Goal: Transaction & Acquisition: Book appointment/travel/reservation

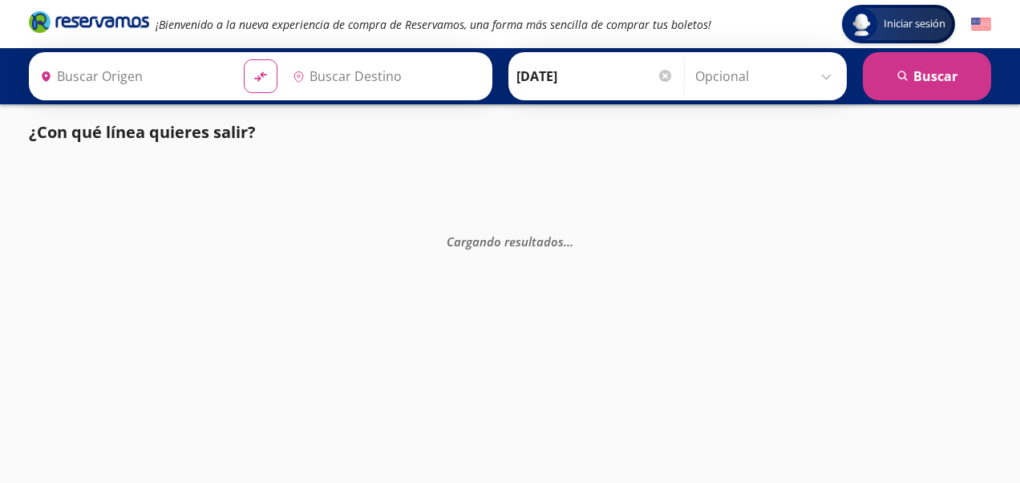
type input "Uruapan, [GEOGRAPHIC_DATA]"
type input "[GEOGRAPHIC_DATA], [GEOGRAPHIC_DATA]"
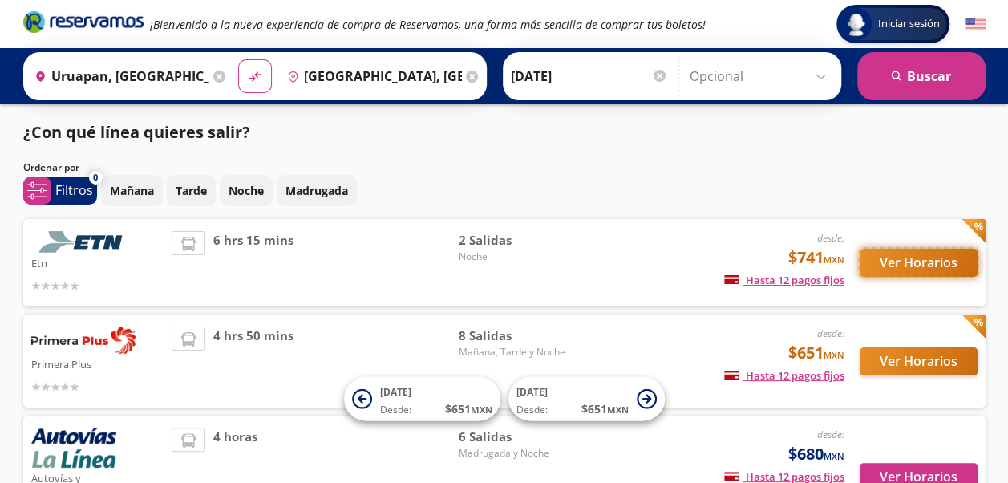
click at [921, 265] on button "Ver Horarios" at bounding box center [919, 263] width 118 height 28
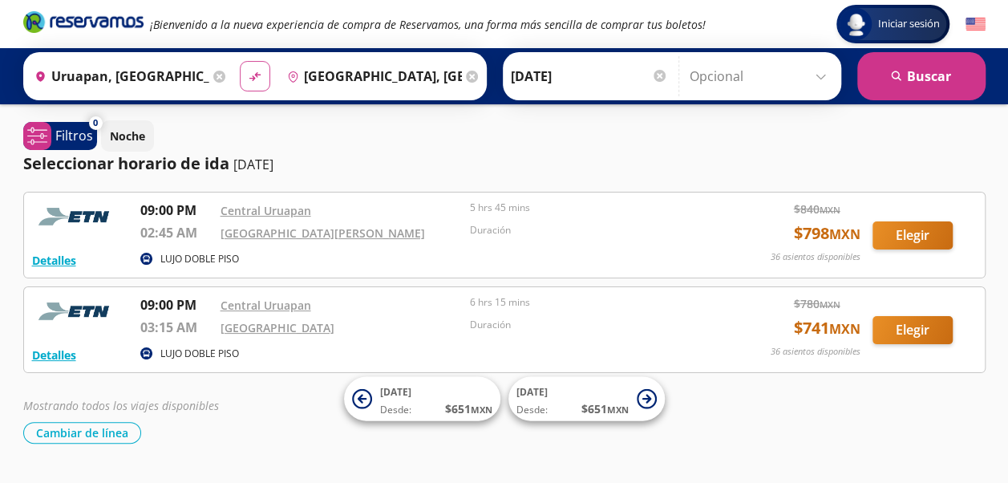
click at [248, 74] on icon "material-symbols:compare-arrows-rounded" at bounding box center [255, 76] width 14 height 15
type input "[GEOGRAPHIC_DATA], [GEOGRAPHIC_DATA]"
type input "Uruapan, [GEOGRAPHIC_DATA]"
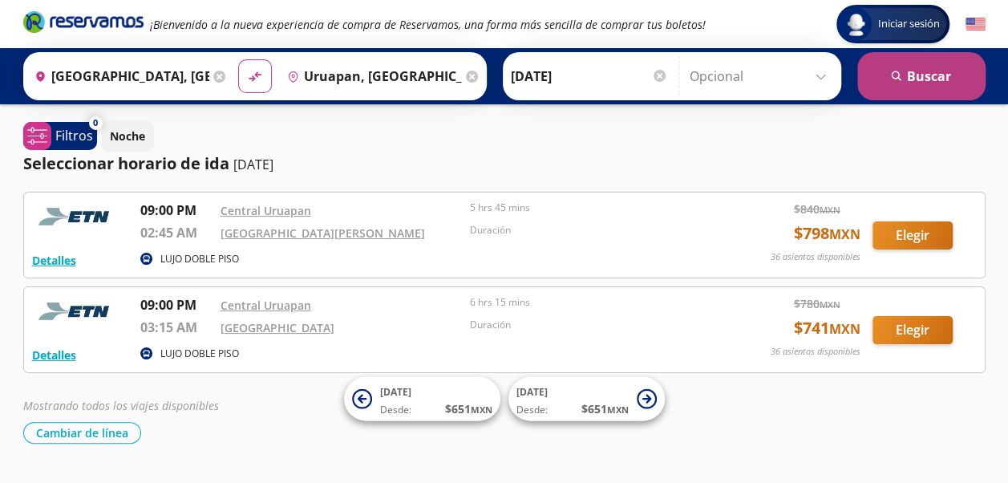
click at [935, 73] on button "search [GEOGRAPHIC_DATA]" at bounding box center [921, 76] width 128 height 48
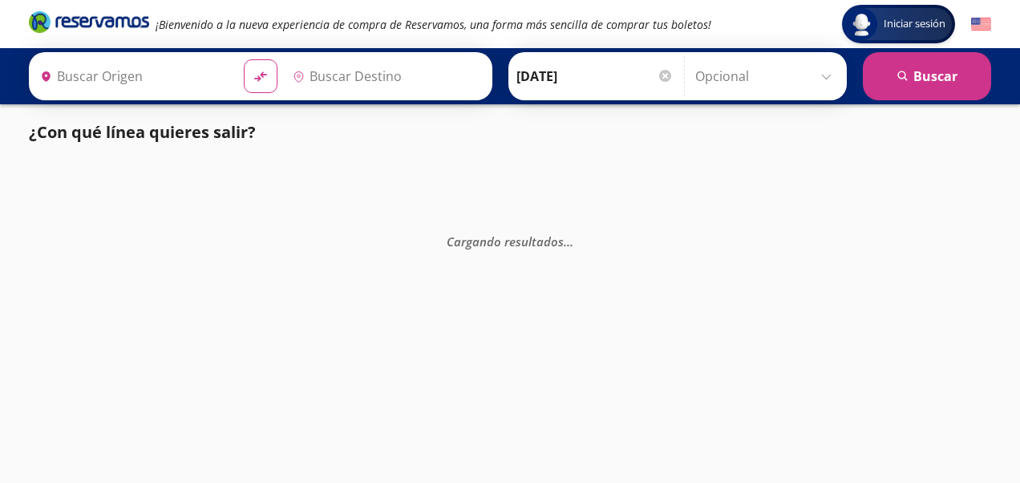
type input "[GEOGRAPHIC_DATA], [GEOGRAPHIC_DATA]"
type input "Uruapan, [GEOGRAPHIC_DATA]"
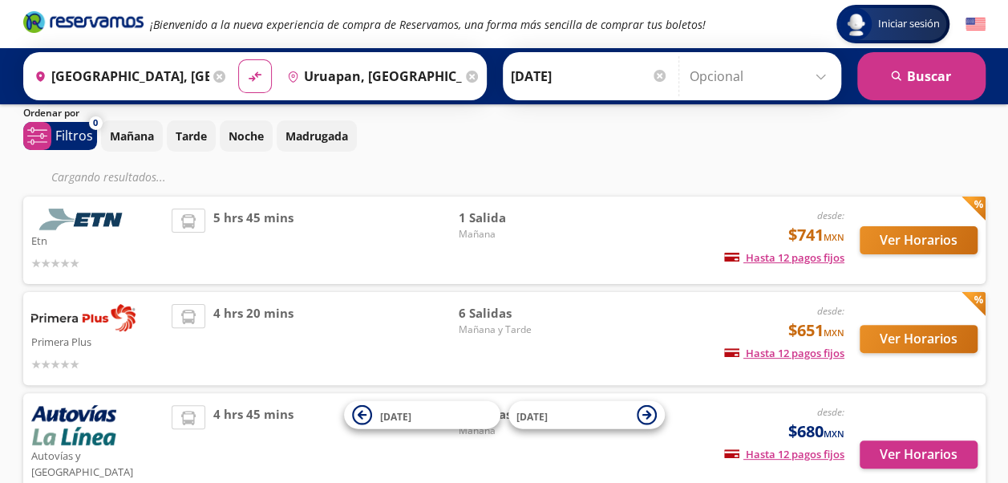
scroll to position [80, 0]
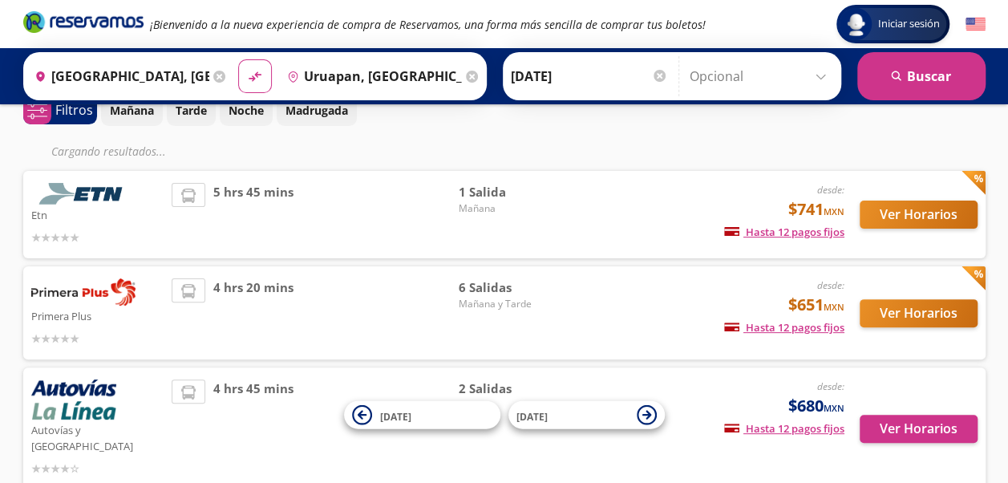
click at [259, 192] on span "5 hrs 45 mins" at bounding box center [253, 214] width 80 height 63
click at [905, 217] on button "Ver Horarios" at bounding box center [919, 214] width 118 height 28
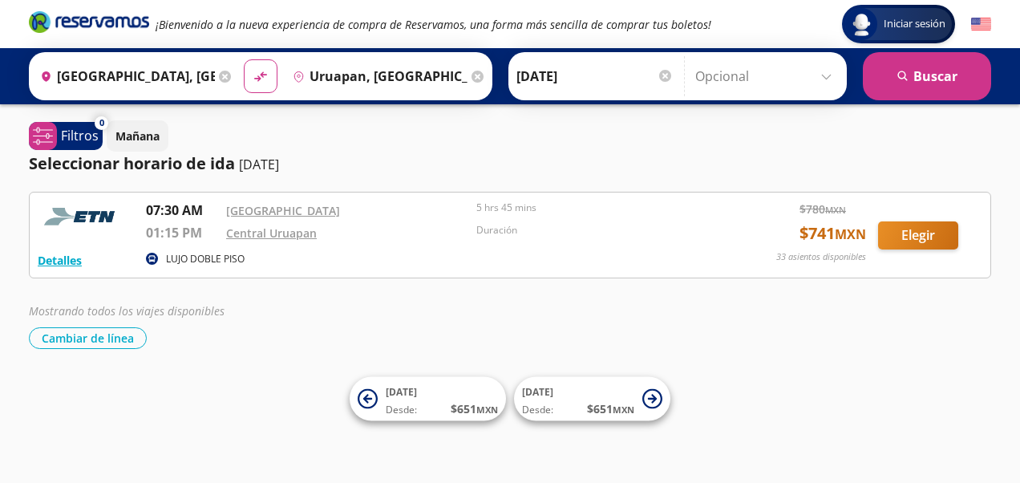
click at [472, 76] on icon at bounding box center [478, 77] width 12 height 12
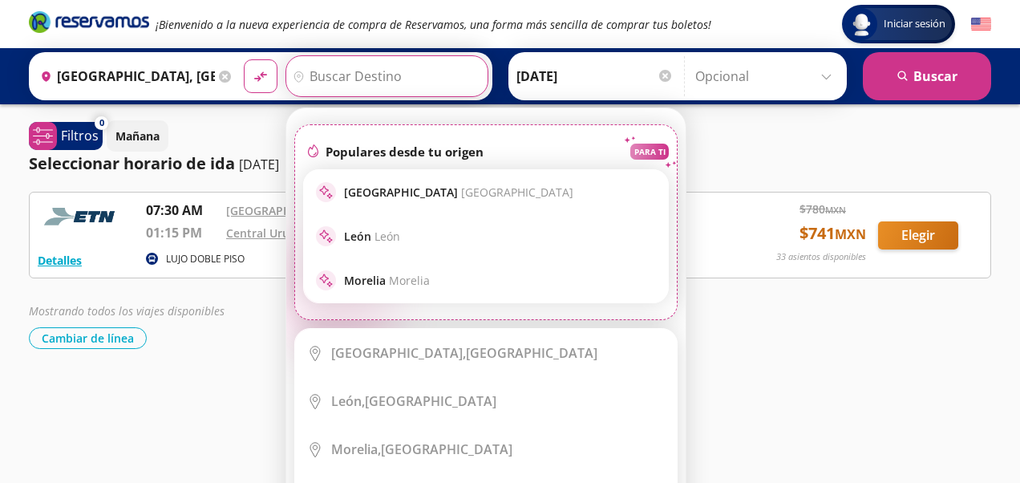
click at [398, 77] on input "Destino" at bounding box center [384, 76] width 197 height 40
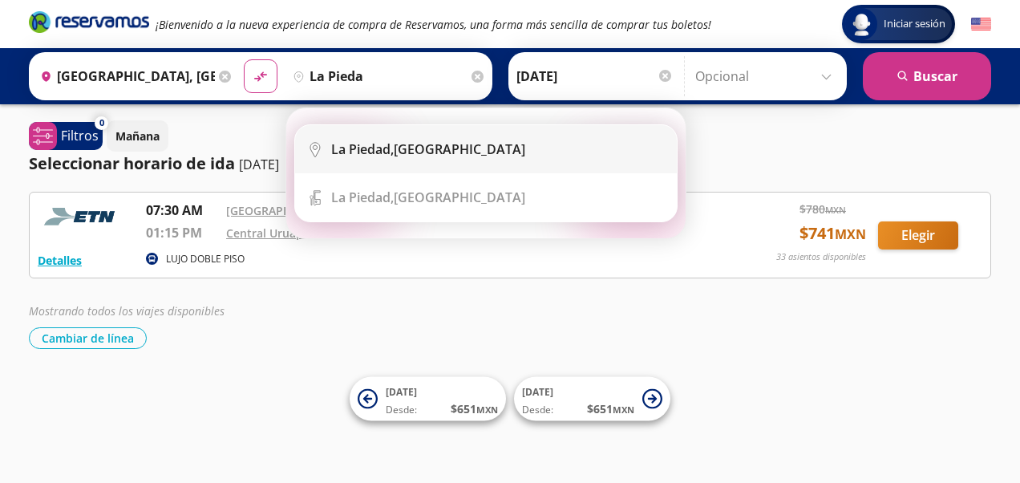
click at [379, 146] on b "La Piedad," at bounding box center [362, 149] width 63 height 18
type input "La Piedad, [GEOGRAPHIC_DATA]"
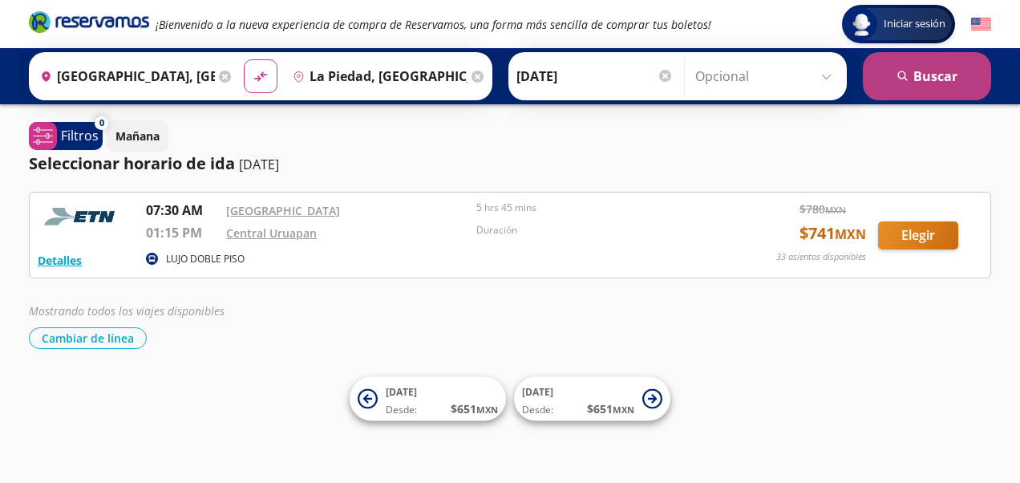
click at [895, 74] on button "search [GEOGRAPHIC_DATA]" at bounding box center [927, 76] width 128 height 48
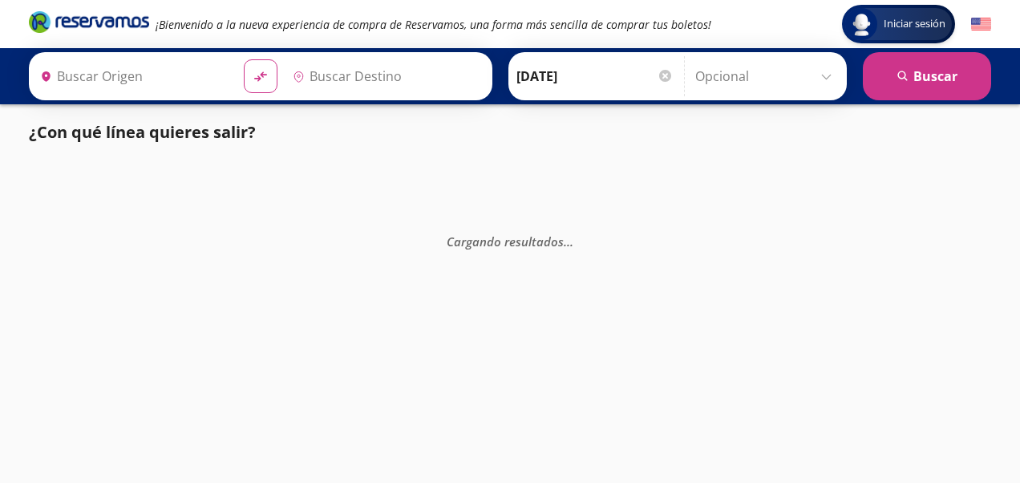
type input "[GEOGRAPHIC_DATA], [GEOGRAPHIC_DATA]"
type input "La Piedad, [GEOGRAPHIC_DATA]"
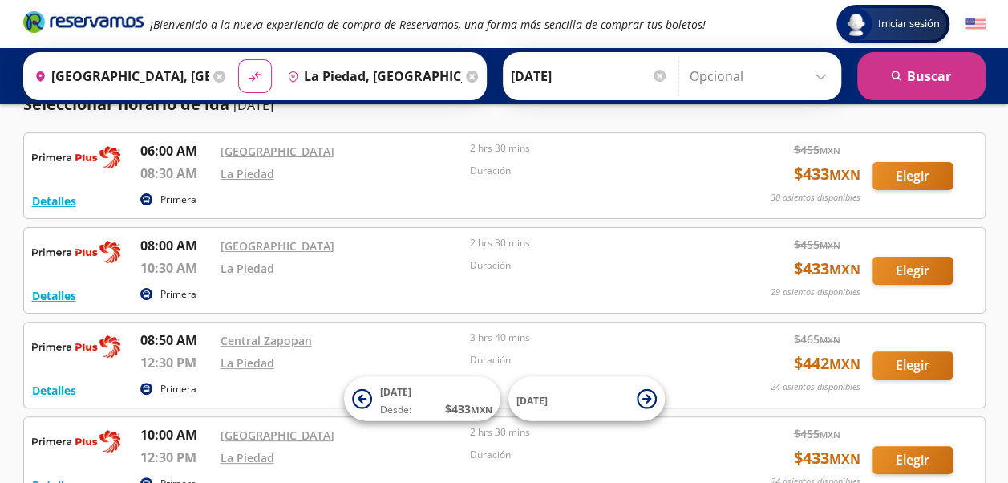
scroll to position [80, 0]
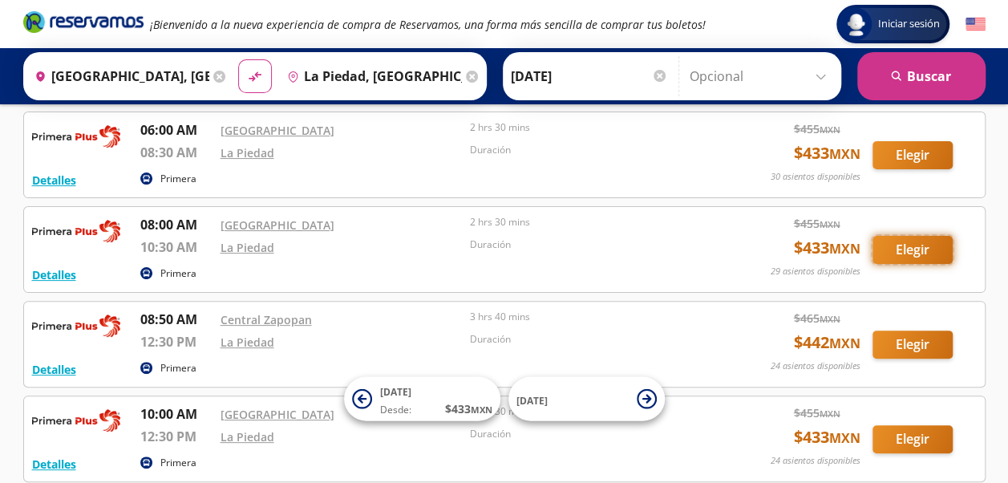
click at [933, 252] on button "Elegir" at bounding box center [913, 250] width 80 height 28
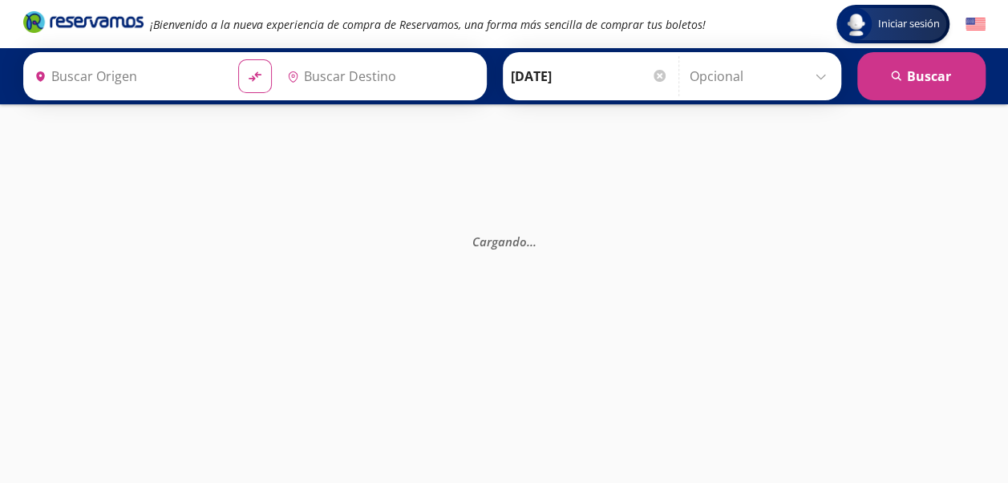
type input "[GEOGRAPHIC_DATA], [GEOGRAPHIC_DATA]"
type input "La Piedad, [GEOGRAPHIC_DATA]"
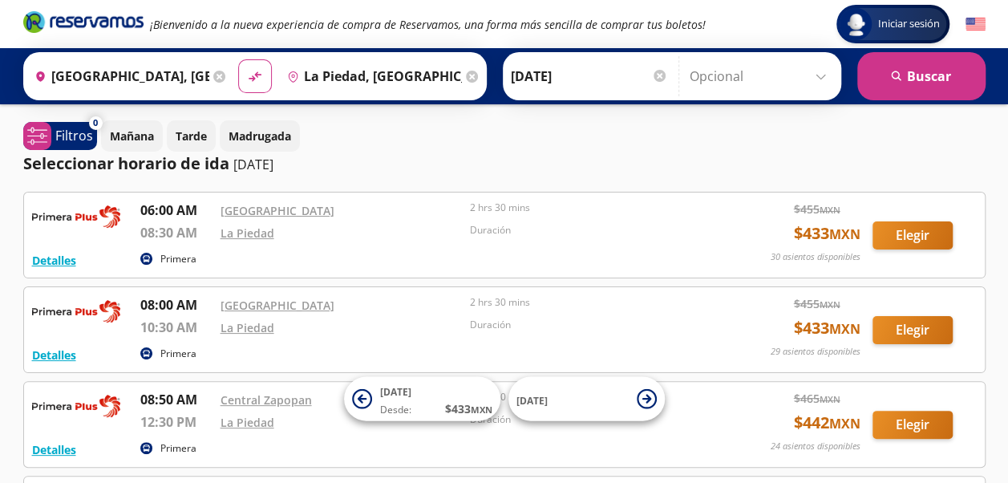
scroll to position [80, 0]
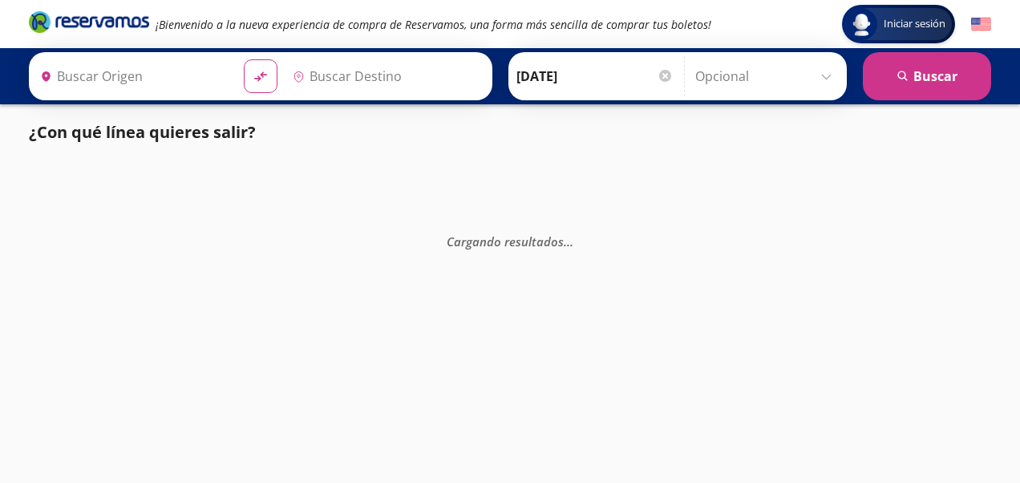
type input "[GEOGRAPHIC_DATA], [GEOGRAPHIC_DATA]"
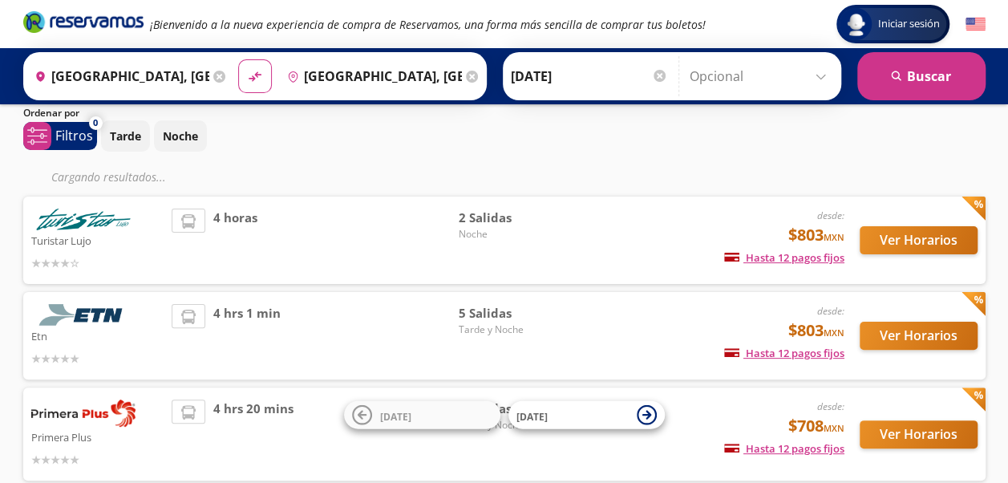
scroll to position [80, 0]
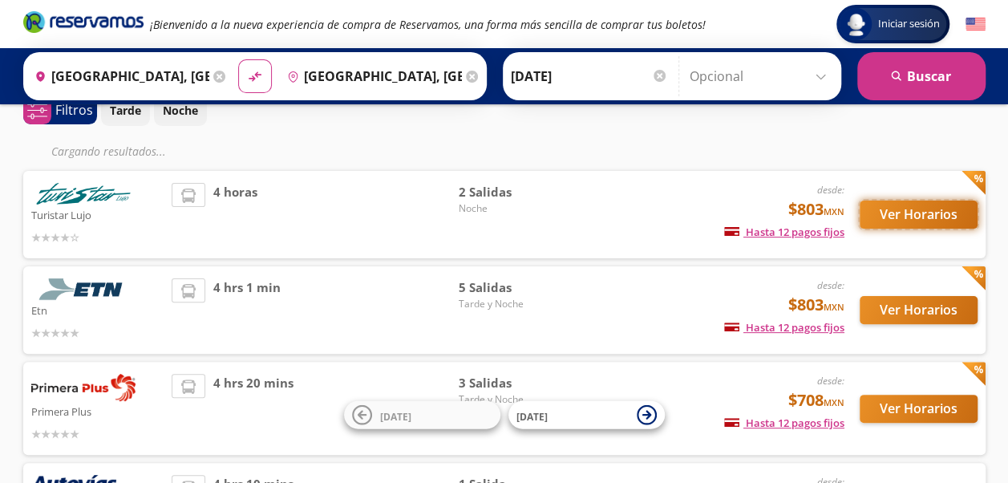
click at [917, 209] on button "Ver Horarios" at bounding box center [919, 214] width 118 height 28
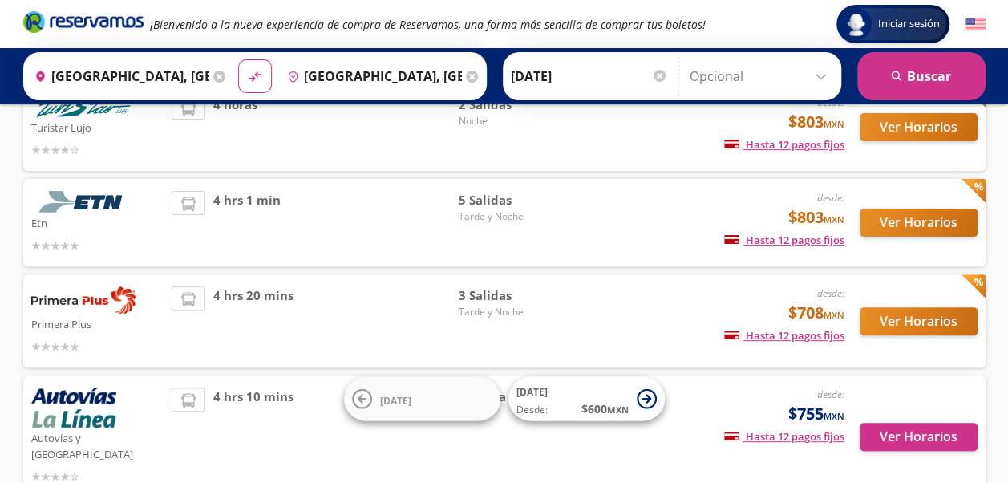
scroll to position [160, 0]
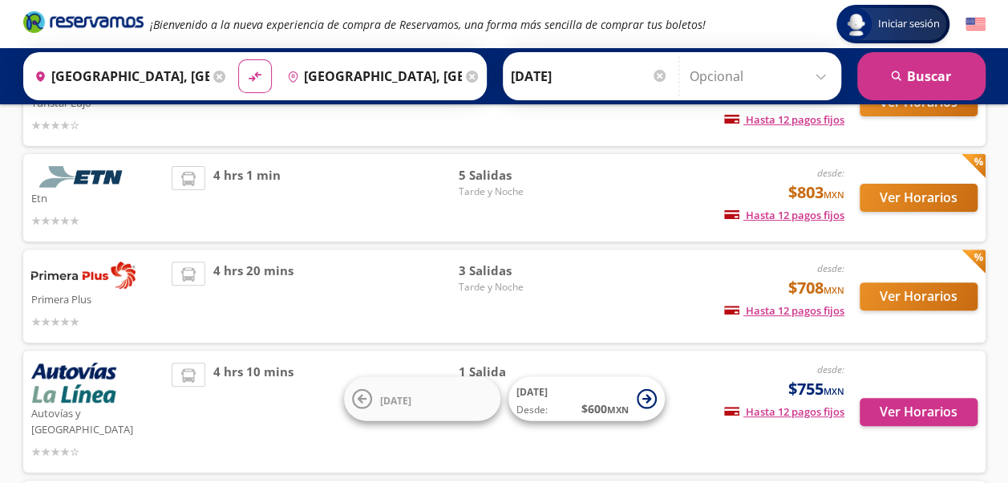
click at [383, 192] on div "4 hrs 1 min" at bounding box center [315, 197] width 286 height 63
click at [921, 196] on button "Ver Horarios" at bounding box center [919, 198] width 118 height 28
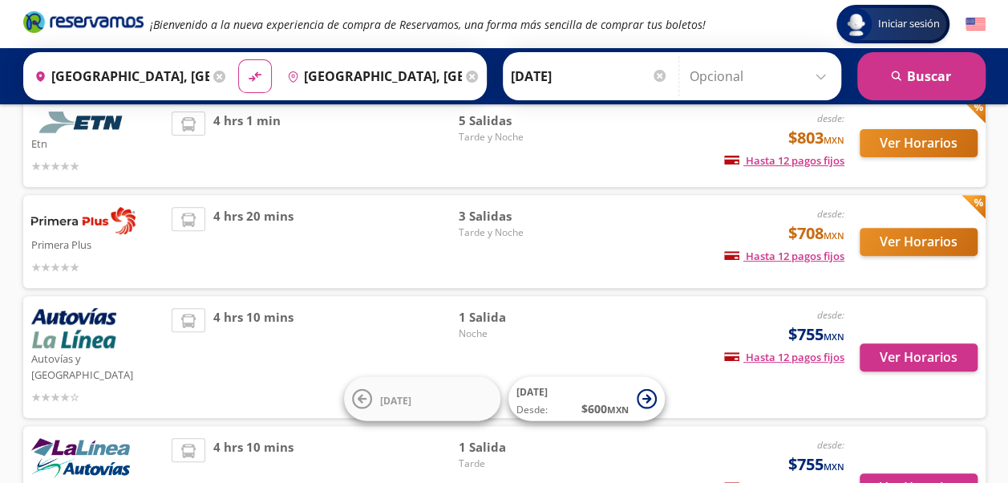
scroll to position [241, 0]
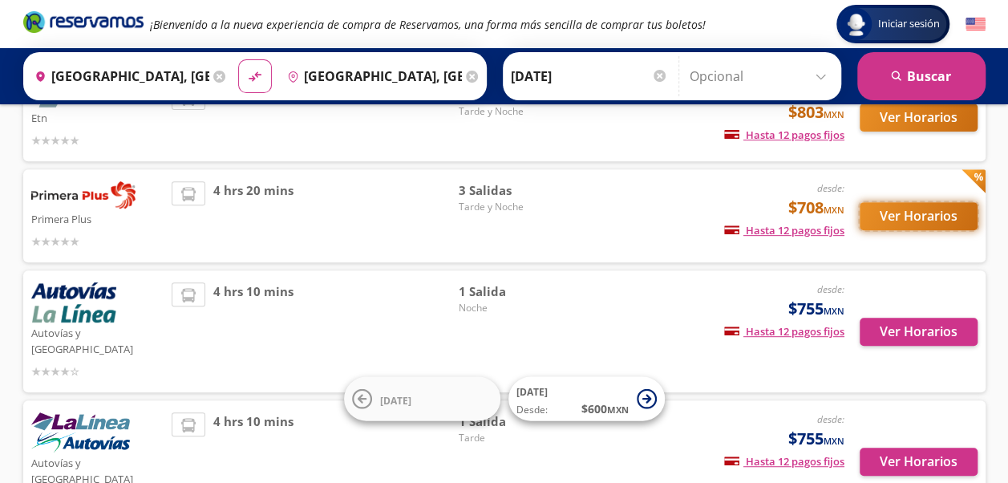
click at [906, 227] on button "Ver Horarios" at bounding box center [919, 216] width 118 height 28
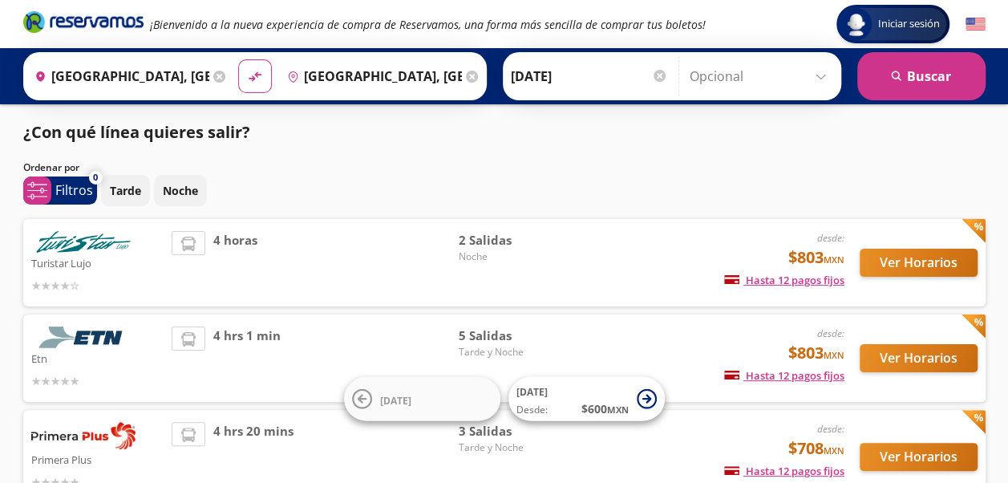
scroll to position [241, 0]
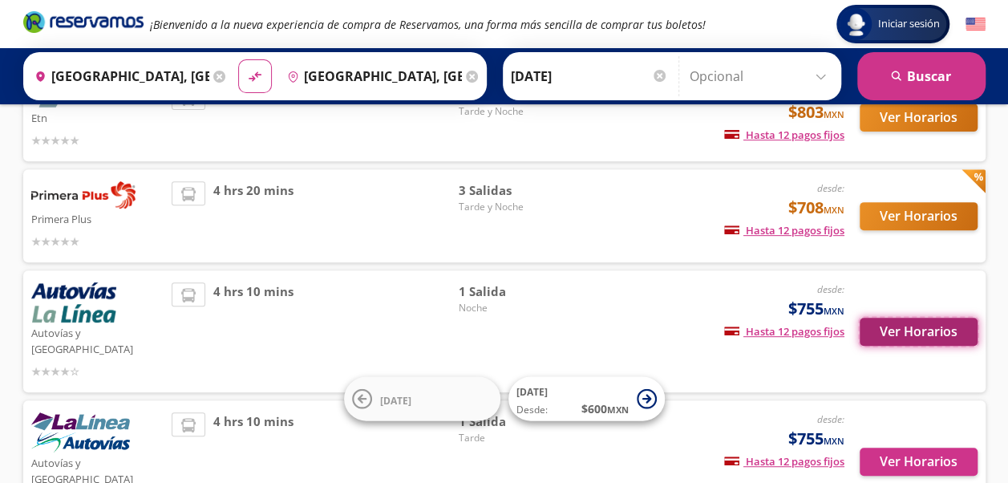
click at [929, 318] on button "Ver Horarios" at bounding box center [919, 332] width 118 height 28
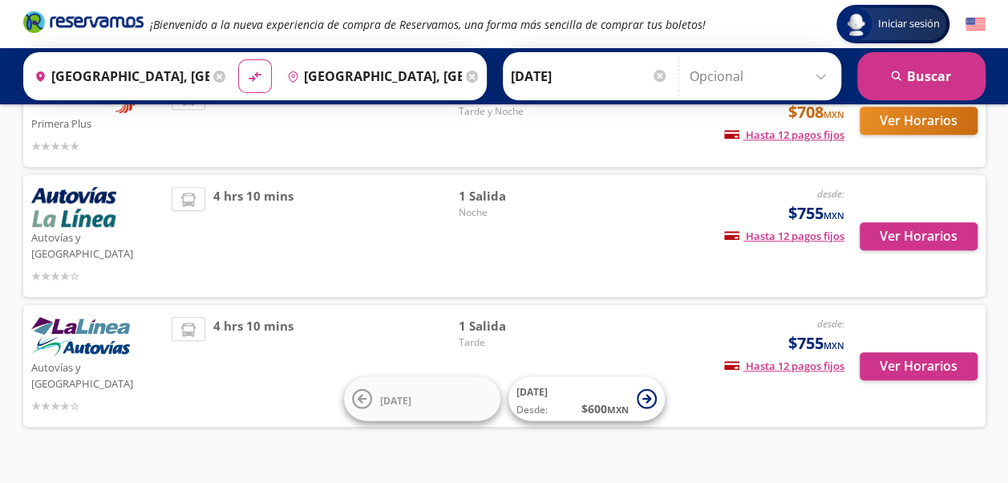
scroll to position [337, 0]
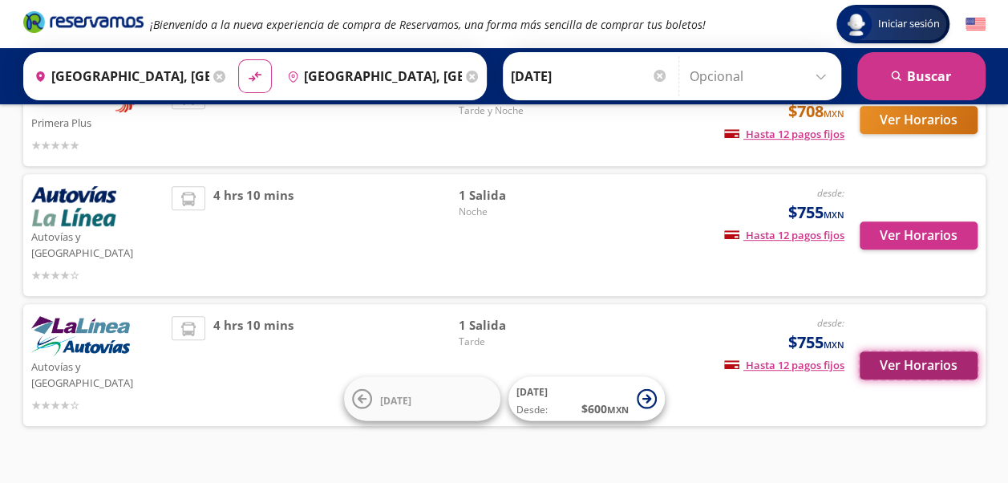
click at [909, 351] on button "Ver Horarios" at bounding box center [919, 365] width 118 height 28
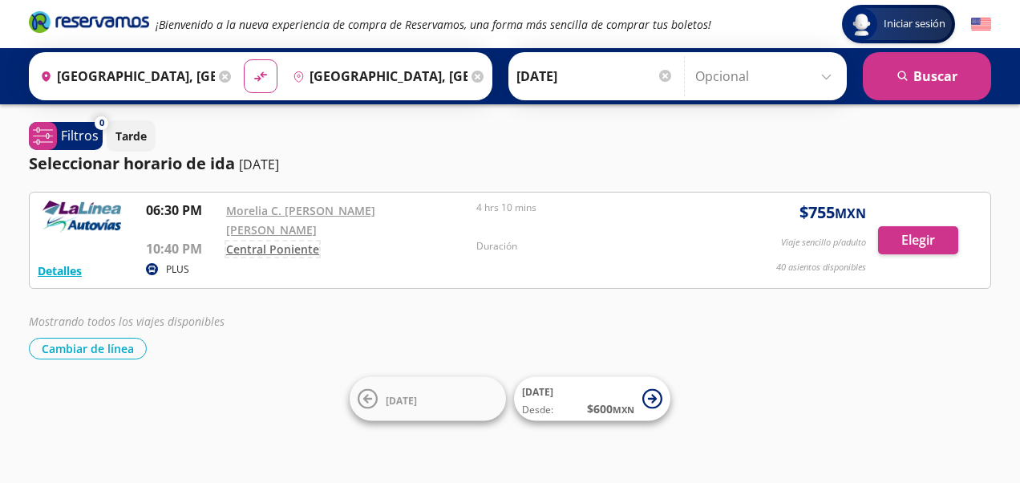
click at [265, 241] on link "Central Poniente" at bounding box center [272, 248] width 93 height 15
